Goal: Transaction & Acquisition: Purchase product/service

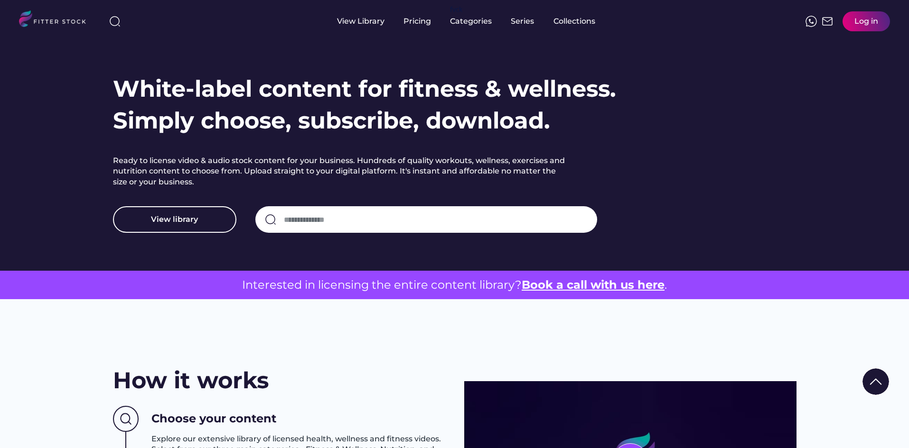
scroll to position [19, 0]
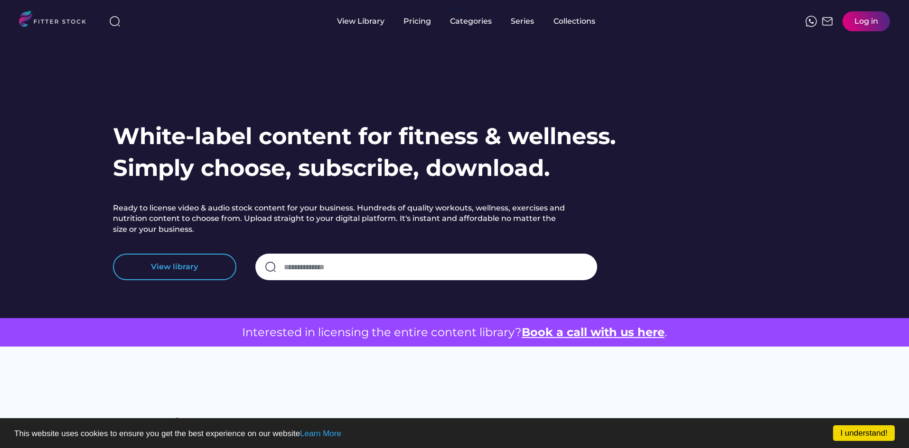
click at [196, 269] on button "View library" at bounding box center [174, 267] width 123 height 27
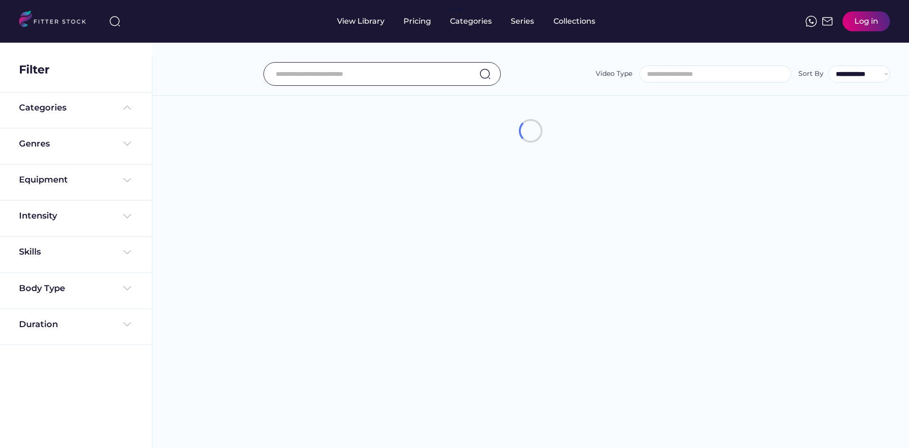
select select
select select "**********"
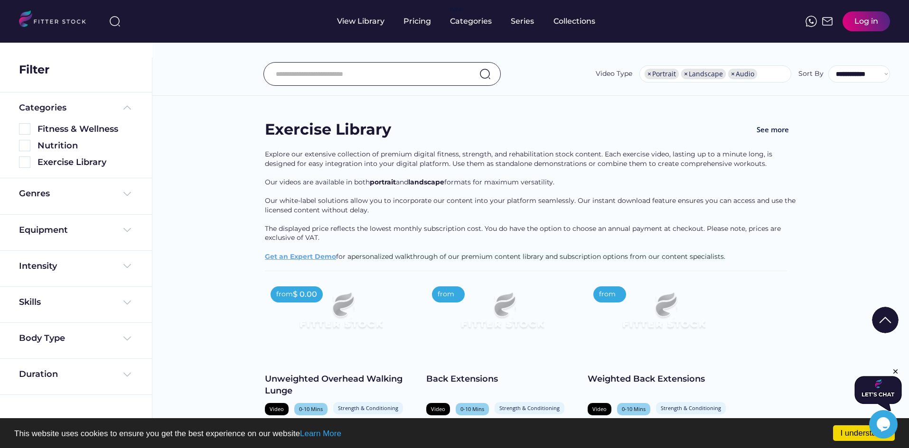
click at [334, 67] on input "input" at bounding box center [370, 74] width 189 height 20
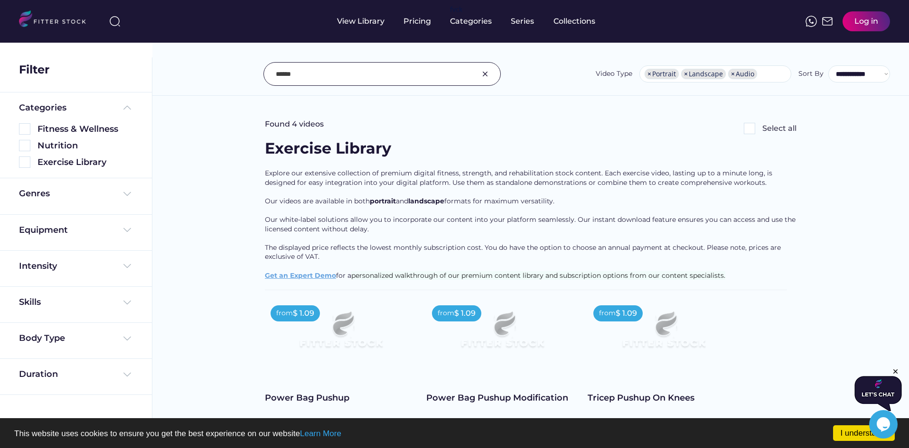
click at [292, 74] on input "input" at bounding box center [370, 74] width 189 height 20
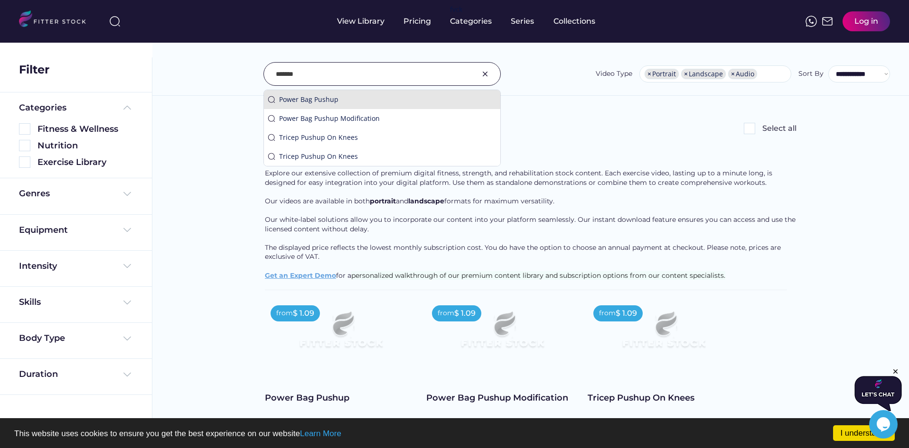
type input "*******"
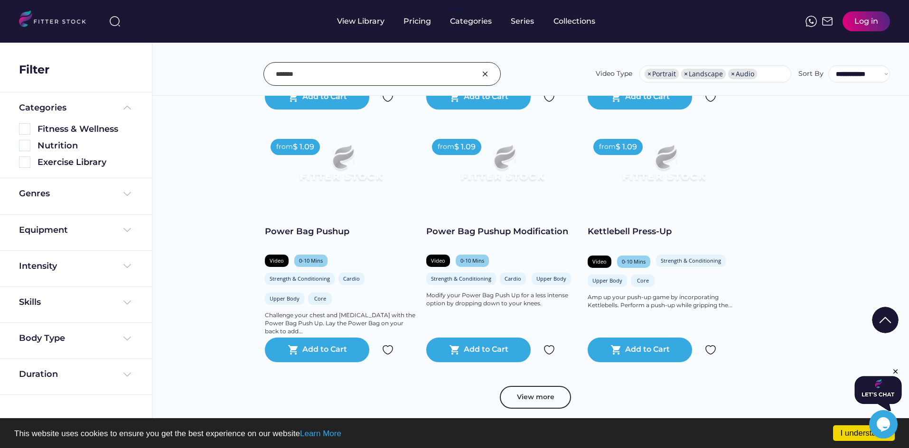
scroll to position [2040, 0]
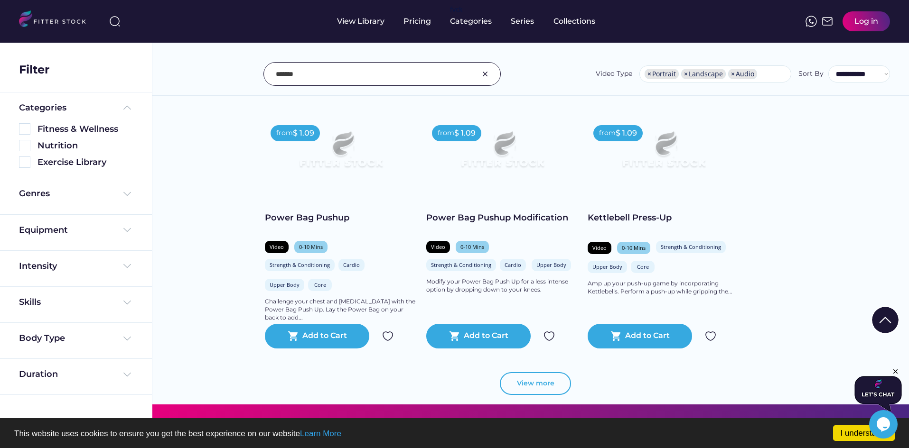
click at [546, 392] on button "View more" at bounding box center [535, 383] width 71 height 23
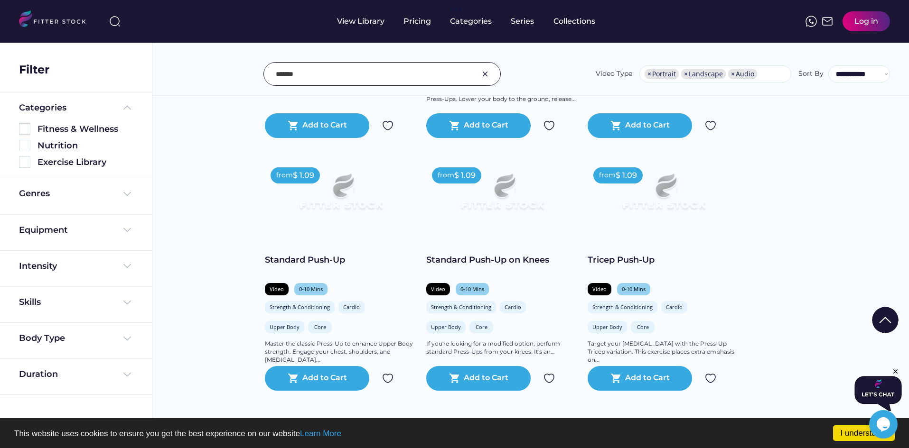
scroll to position [2512, 0]
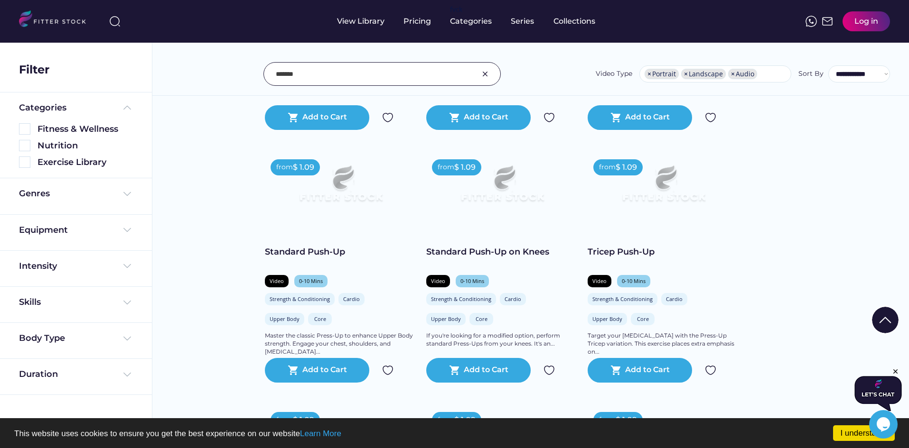
click at [358, 196] on img at bounding box center [340, 188] width 121 height 68
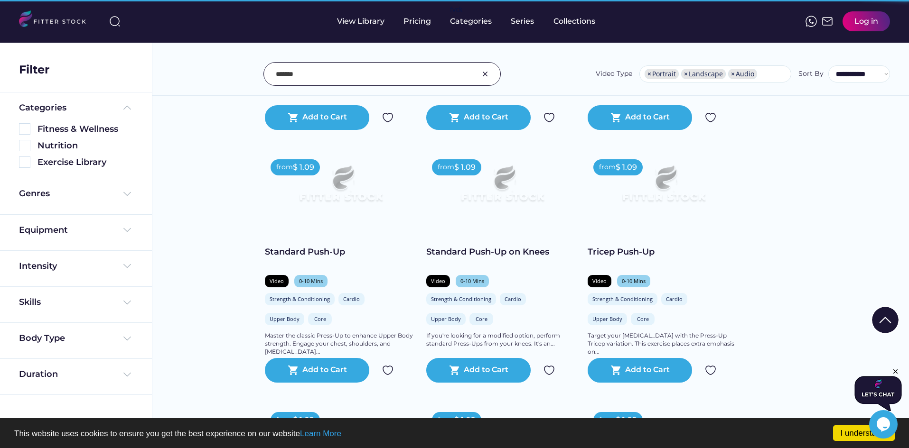
click at [357, 199] on img at bounding box center [340, 188] width 121 height 68
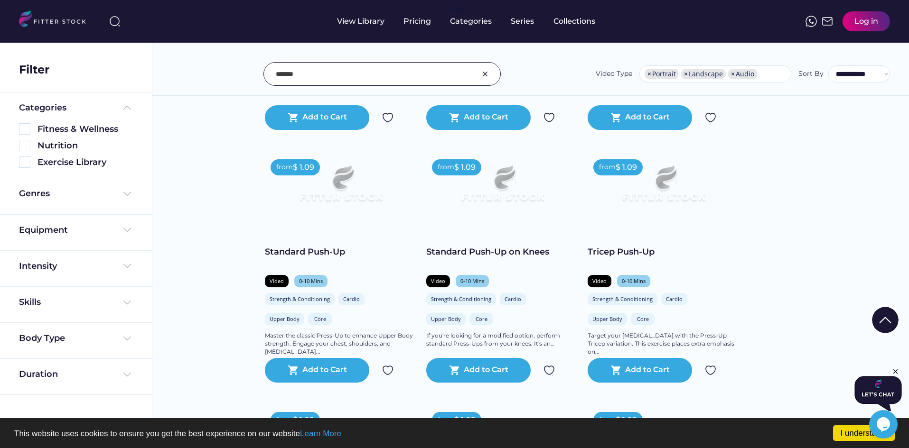
click at [303, 222] on img at bounding box center [340, 188] width 121 height 68
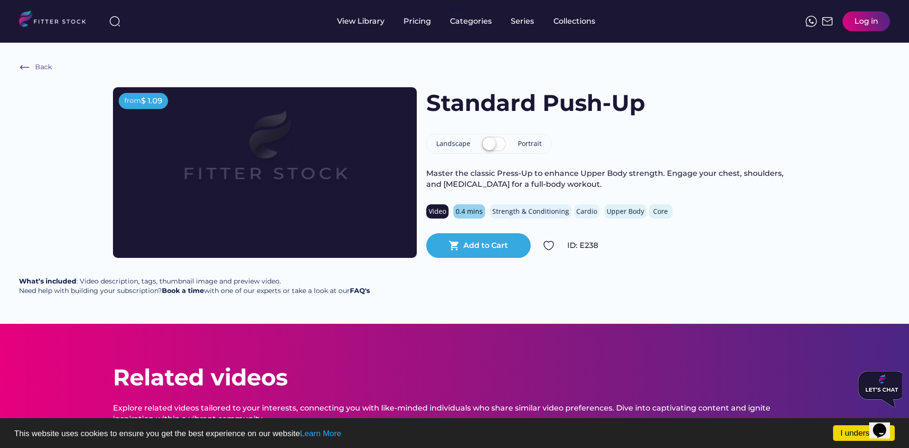
click at [492, 146] on label at bounding box center [493, 144] width 29 height 21
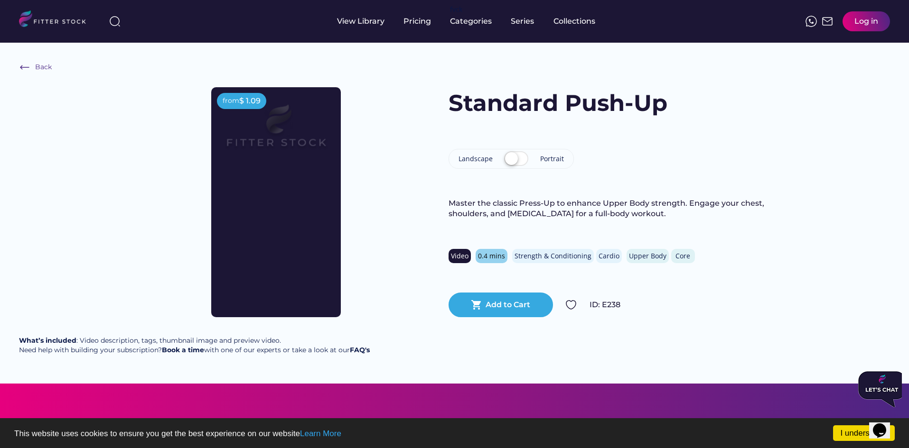
click at [514, 161] on label at bounding box center [516, 159] width 29 height 21
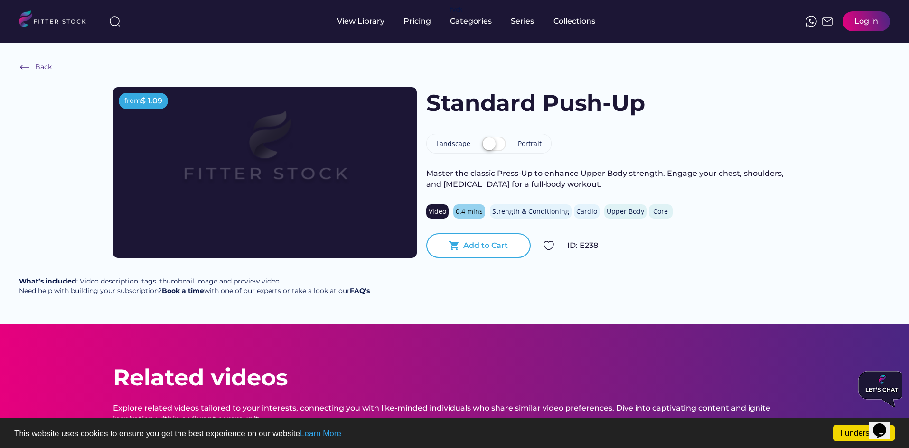
click at [491, 239] on div "shopping_cart Add to Cart" at bounding box center [478, 245] width 104 height 25
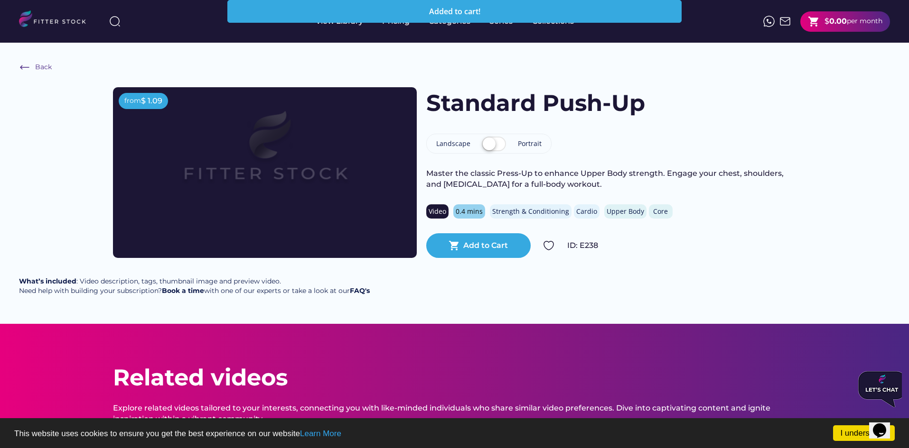
drag, startPoint x: 287, startPoint y: 162, endPoint x: 211, endPoint y: 170, distance: 76.3
click at [211, 170] on img at bounding box center [264, 155] width 243 height 137
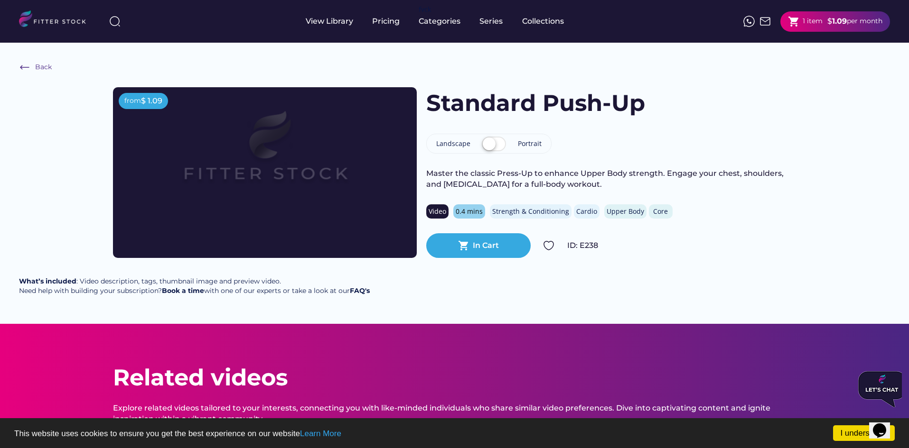
drag, startPoint x: 830, startPoint y: 16, endPoint x: 610, endPoint y: 78, distance: 228.2
click at [610, 78] on div "Back from $ 1.09 from $ 1.09 Standard Push-Up Landscape Portrait Master the cla…" at bounding box center [454, 183] width 909 height 281
click at [353, 180] on img at bounding box center [264, 155] width 243 height 137
